Goal: Check status: Check status

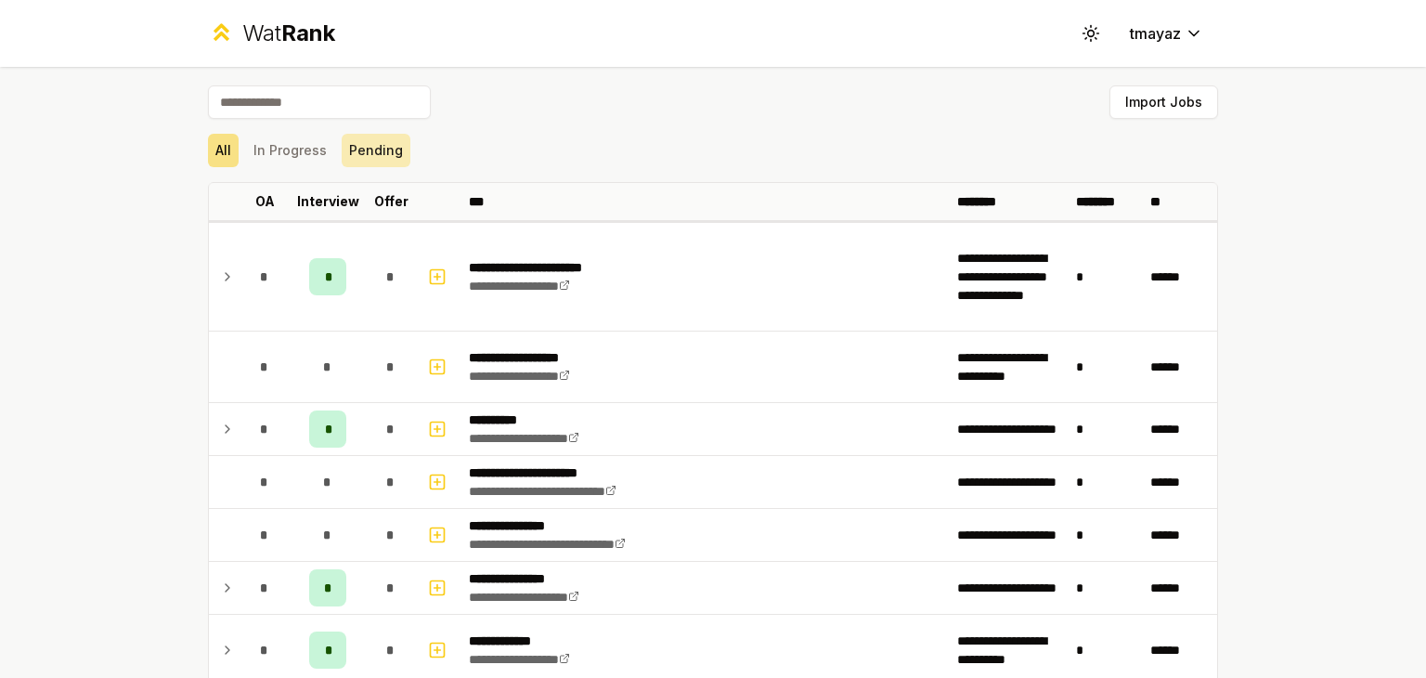
click at [355, 157] on button "Pending" at bounding box center [376, 150] width 69 height 33
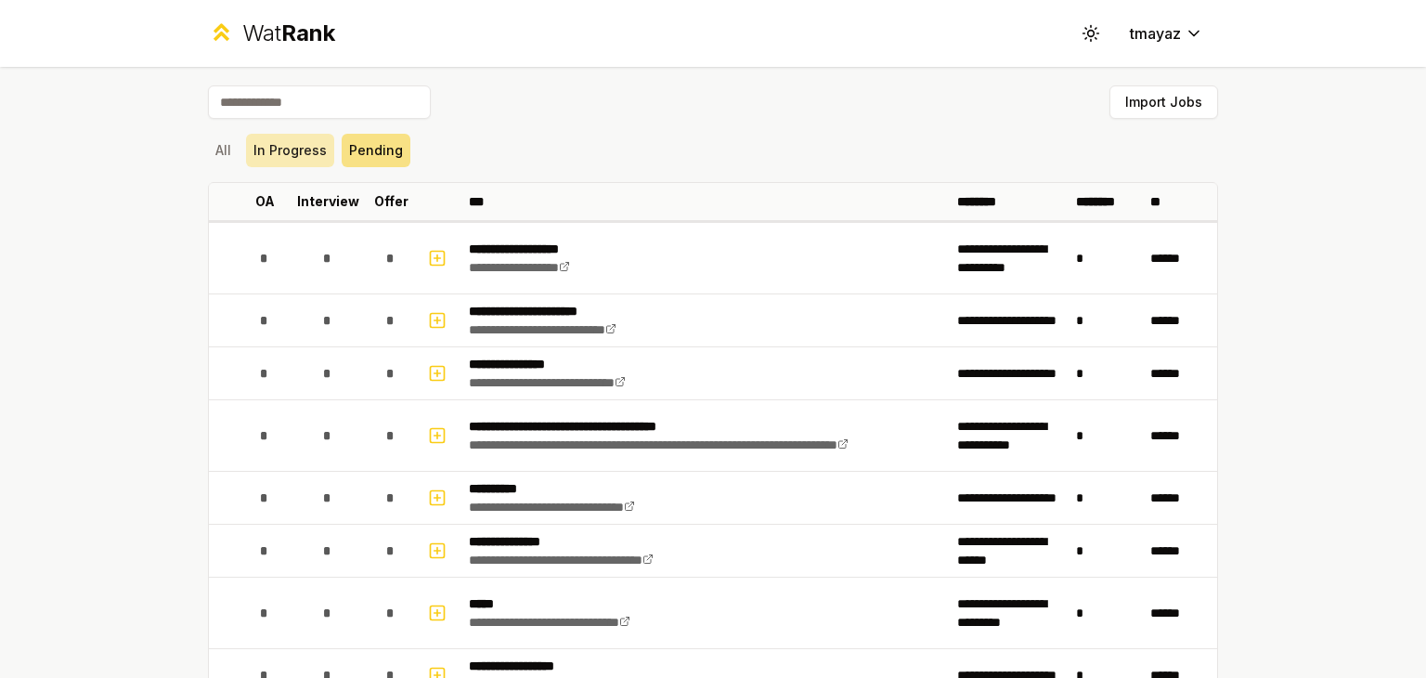
click at [283, 142] on button "In Progress" at bounding box center [290, 150] width 88 height 33
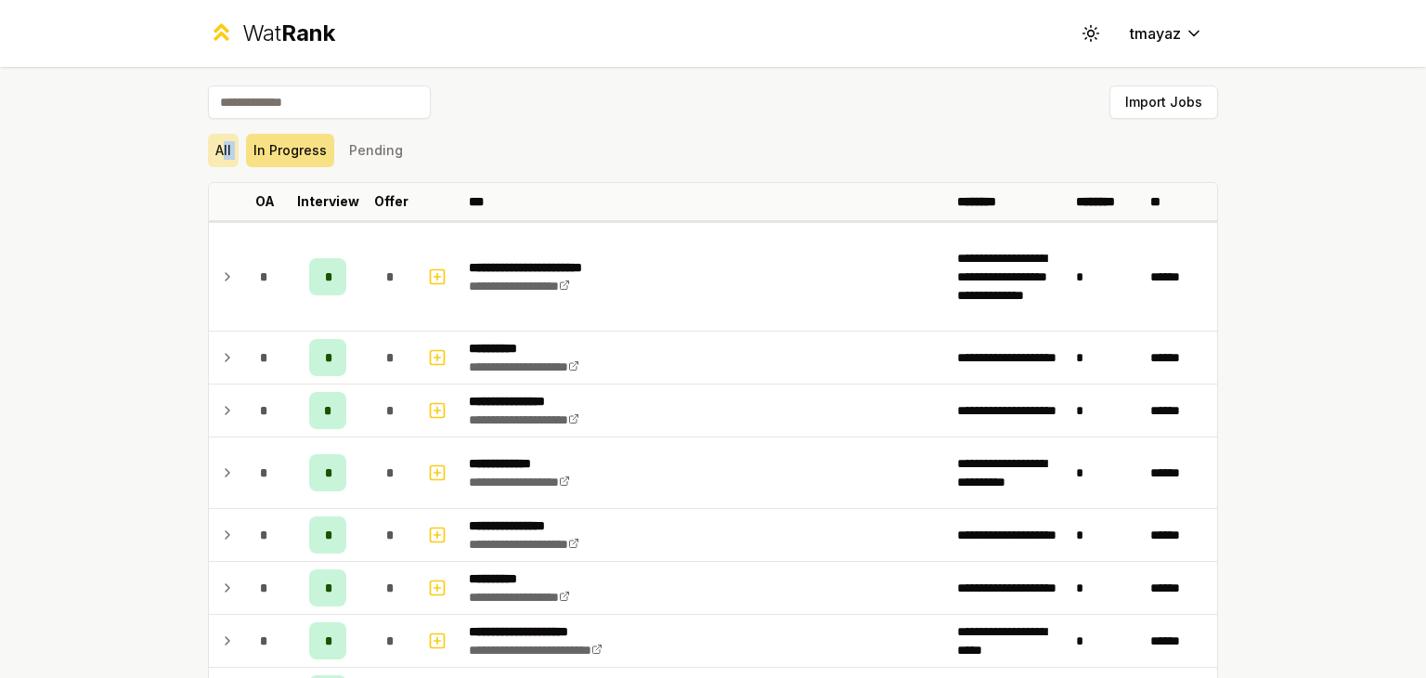
drag, startPoint x: 236, startPoint y: 146, endPoint x: 215, endPoint y: 146, distance: 20.4
click at [215, 146] on div "All In Progress Pending" at bounding box center [713, 150] width 1010 height 33
click at [215, 146] on button "All" at bounding box center [223, 150] width 31 height 33
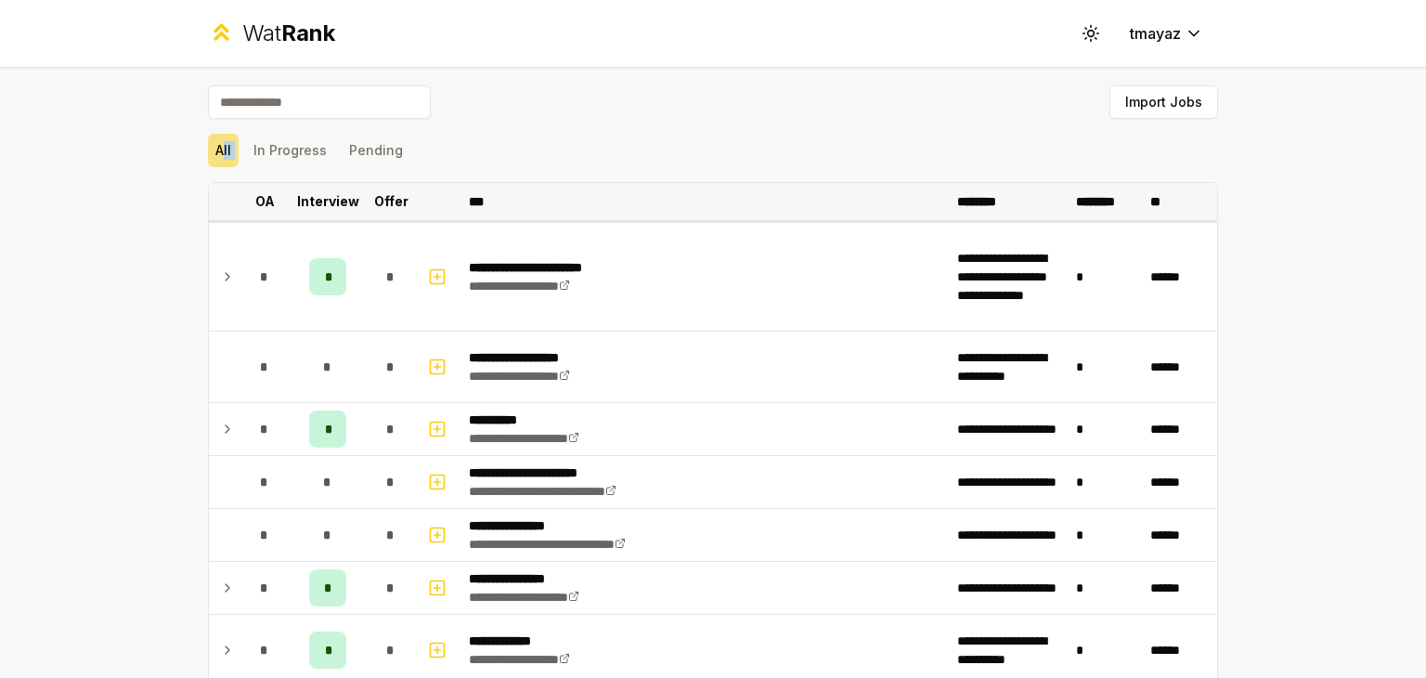
click at [445, 184] on th at bounding box center [439, 201] width 45 height 37
click at [536, 162] on div "All In Progress Pending" at bounding box center [713, 150] width 1010 height 33
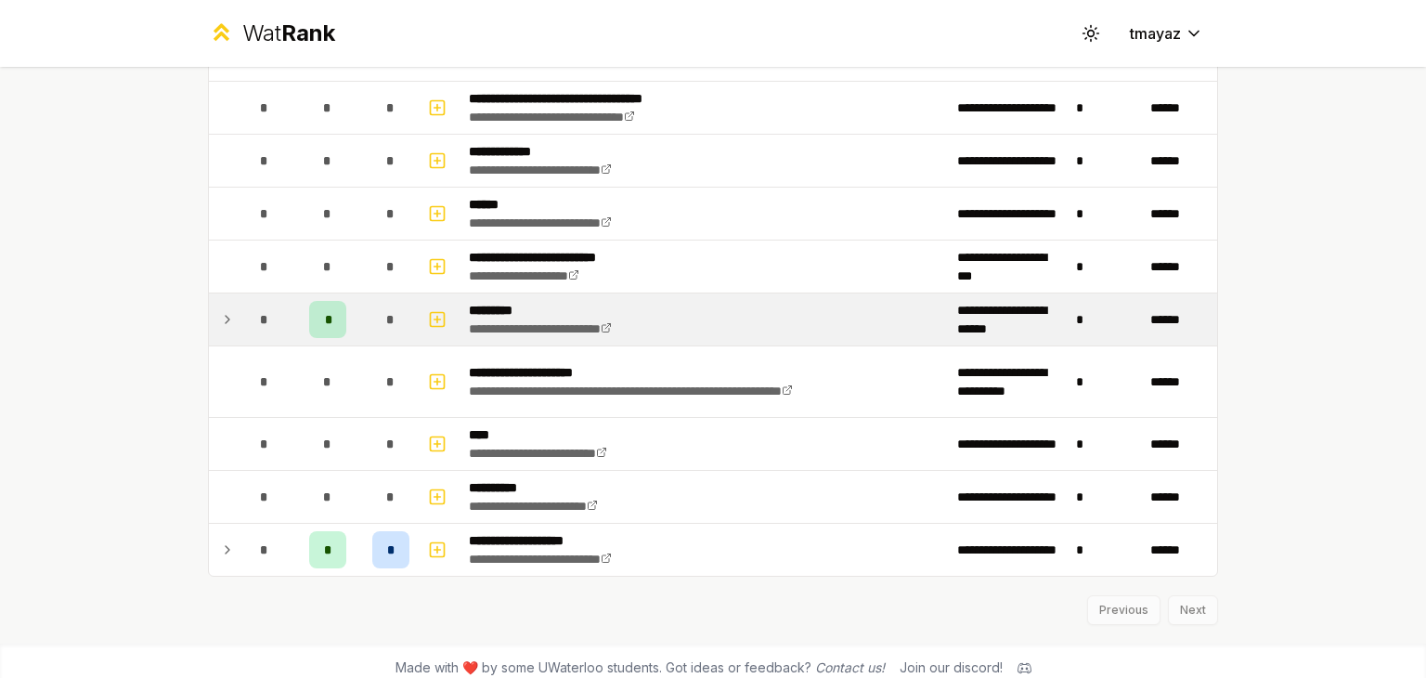
scroll to position [610, 0]
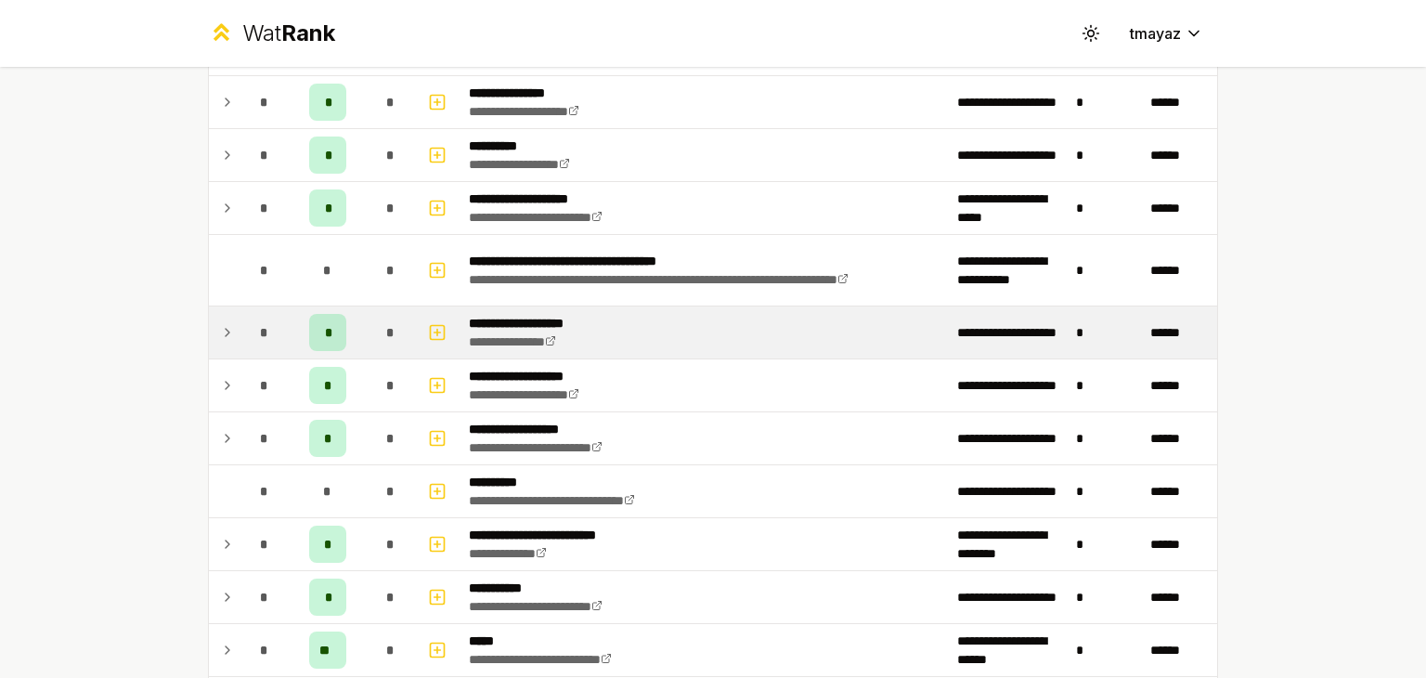
click at [239, 322] on td "*" at bounding box center [265, 332] width 52 height 52
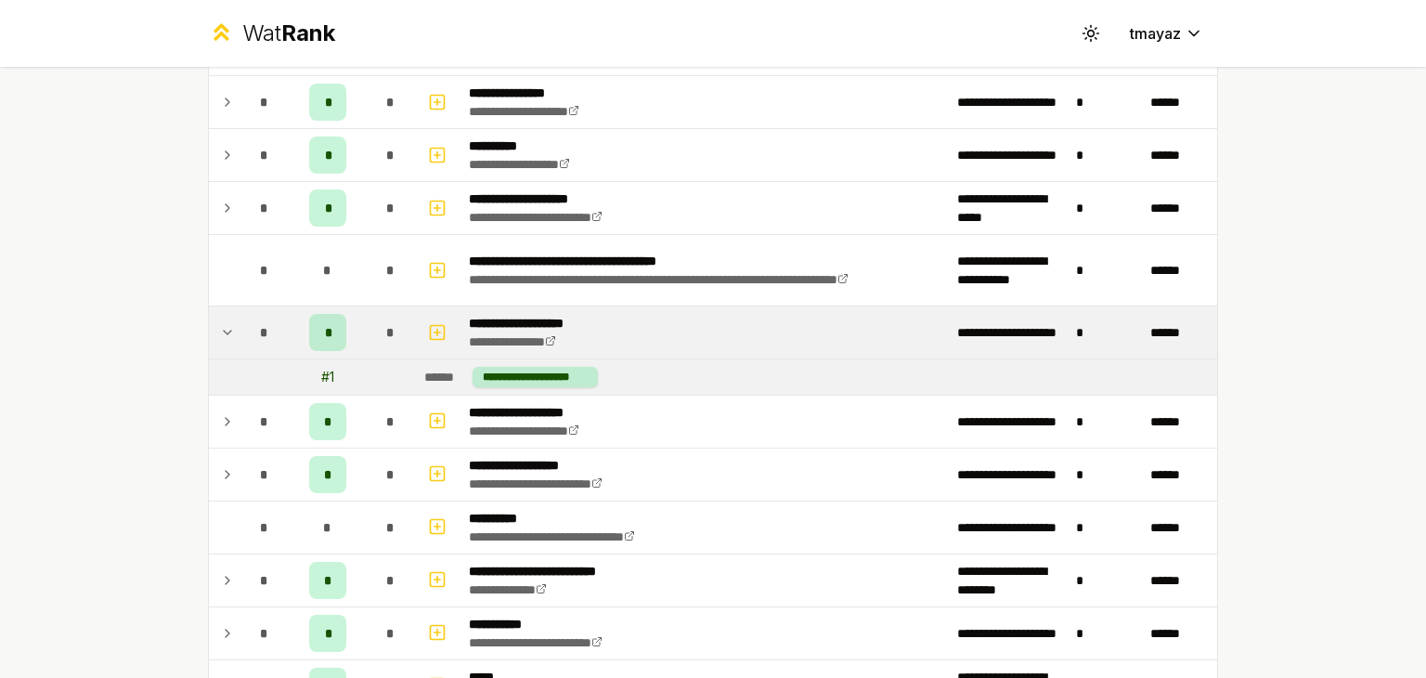
click at [448, 371] on div "******" at bounding box center [444, 377] width 41 height 19
click at [695, 350] on td "**********" at bounding box center [705, 332] width 488 height 52
